Goal: Task Accomplishment & Management: Complete application form

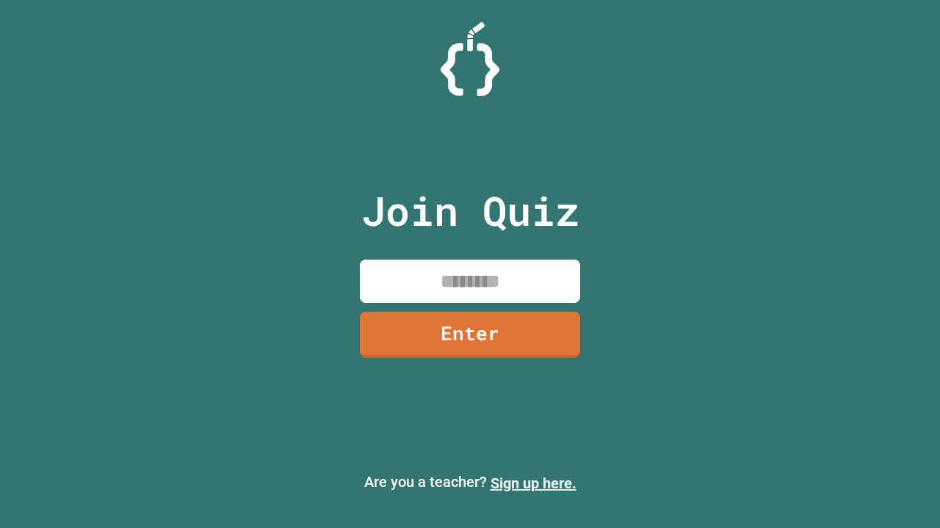
click at [533, 484] on link "Sign up here." at bounding box center [533, 484] width 86 height 18
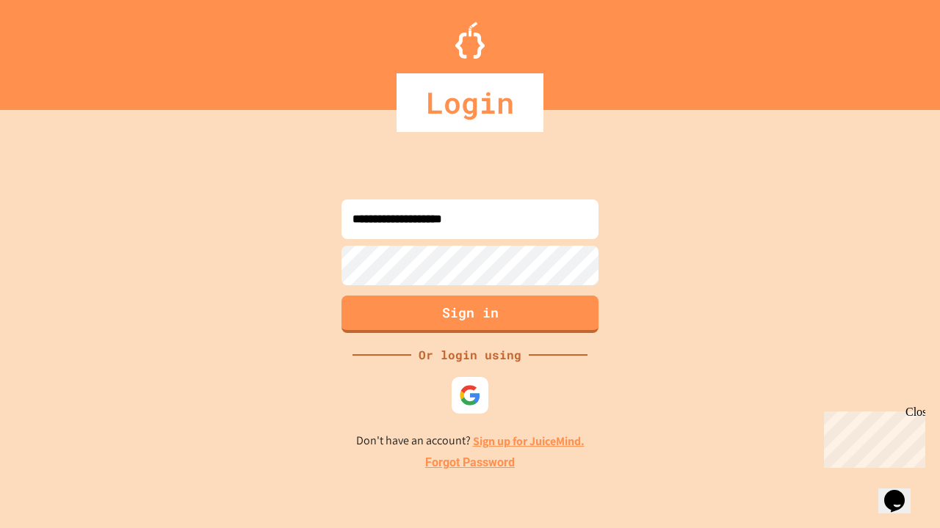
type input "**********"
